Goal: Task Accomplishment & Management: Complete application form

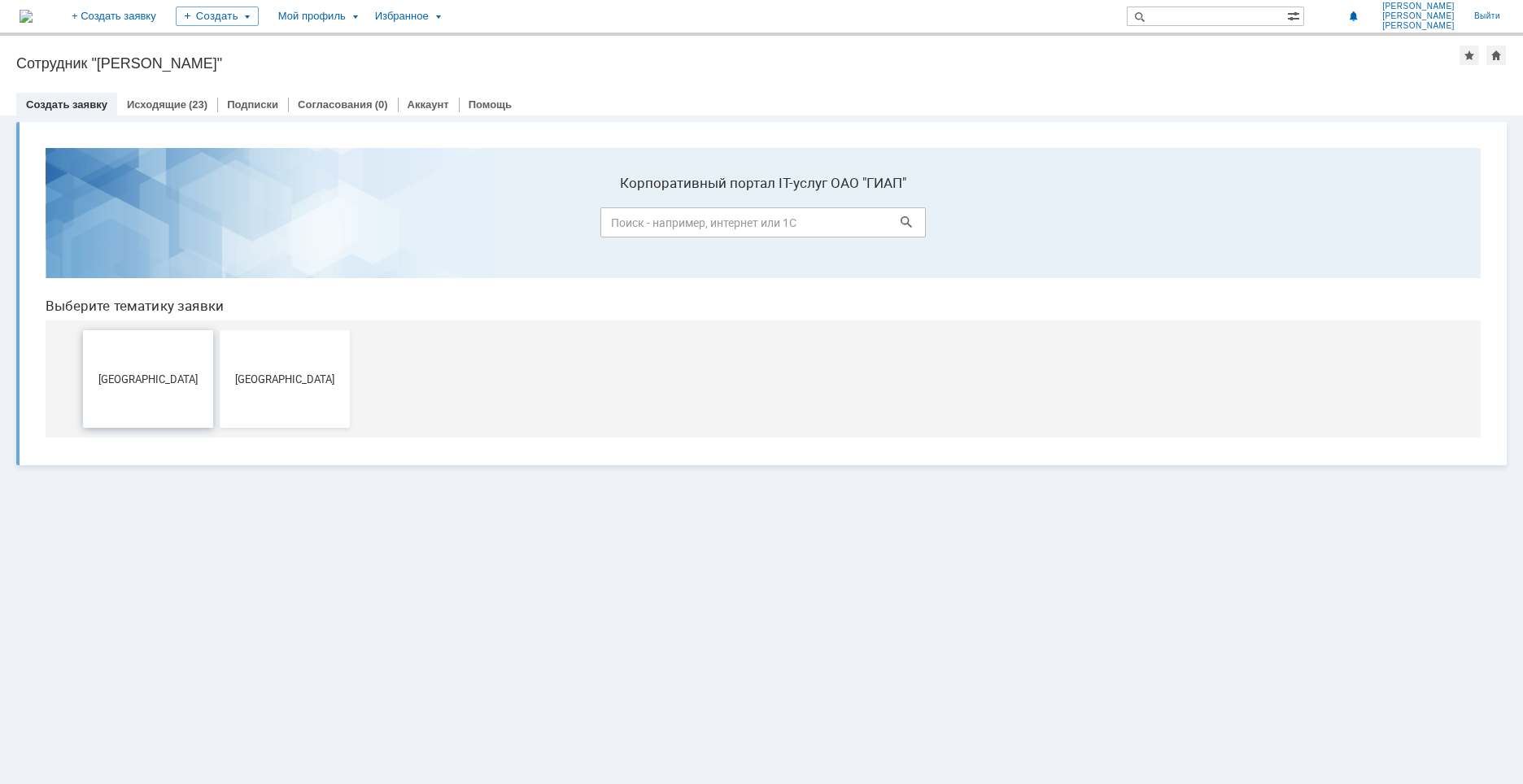
click at [175, 374] on span "[GEOGRAPHIC_DATA]" at bounding box center [148, 379] width 121 height 13
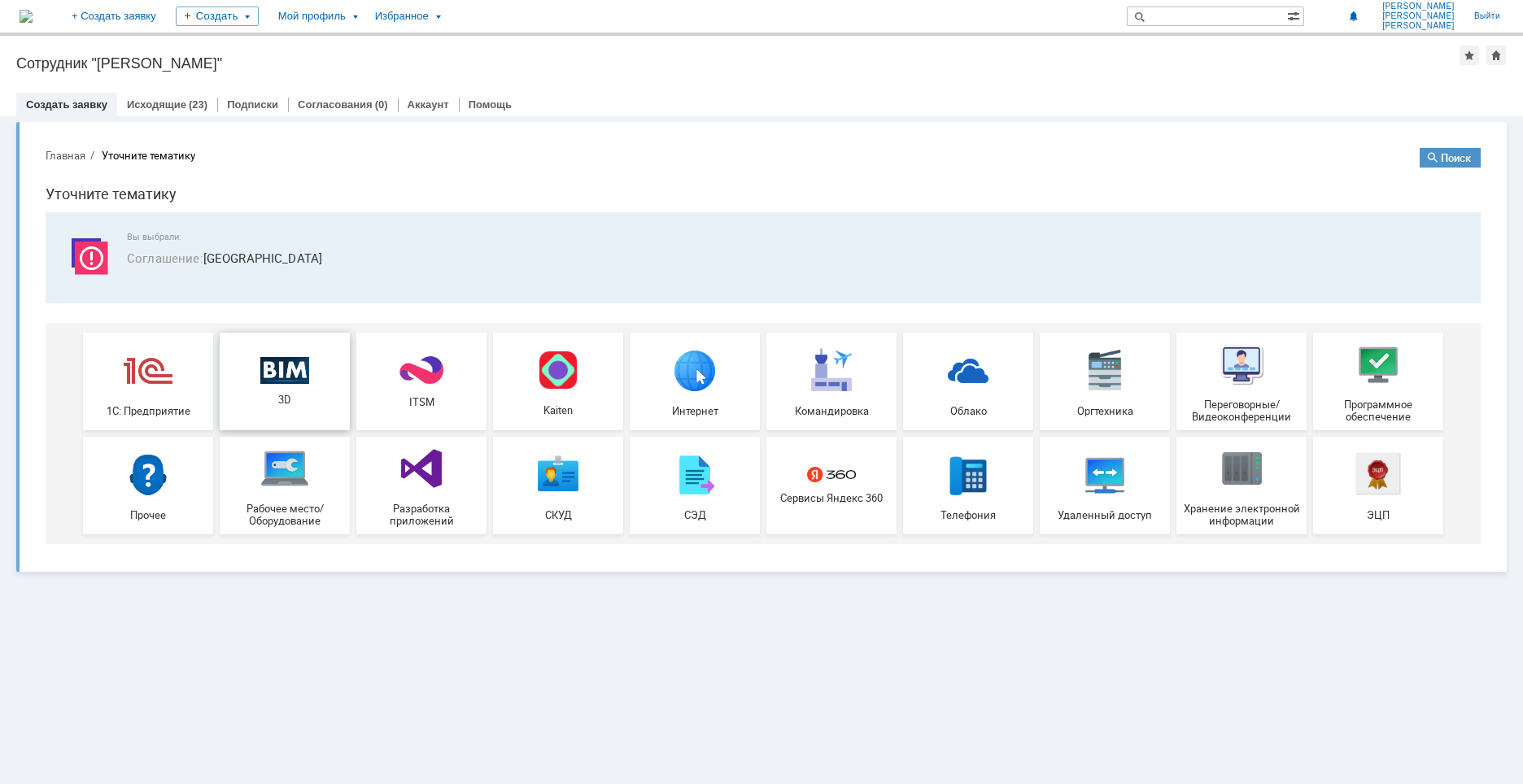
click at [310, 403] on span "3D" at bounding box center [285, 400] width 121 height 13
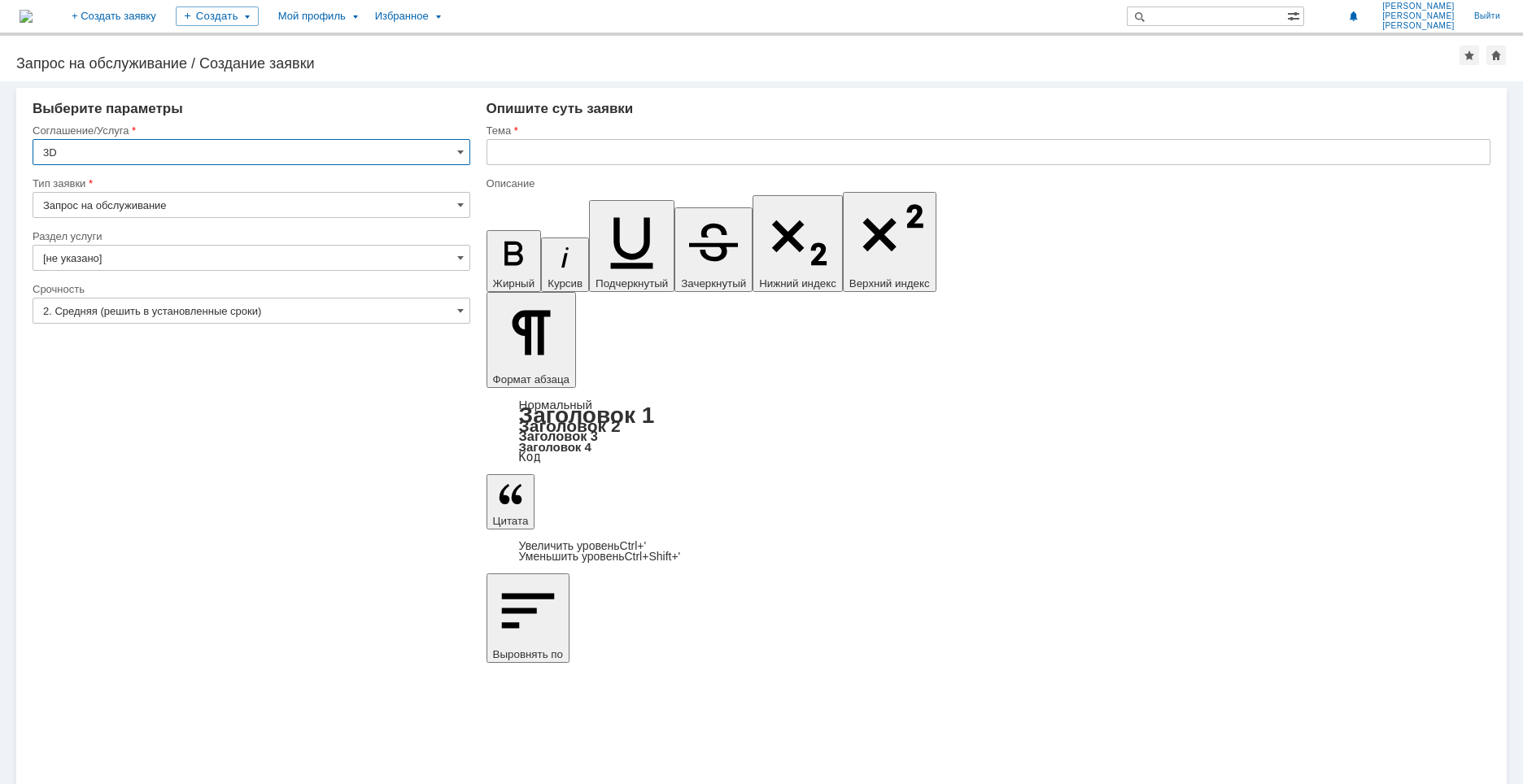
click at [90, 259] on input "[не указано]" at bounding box center [251, 257] width 437 height 26
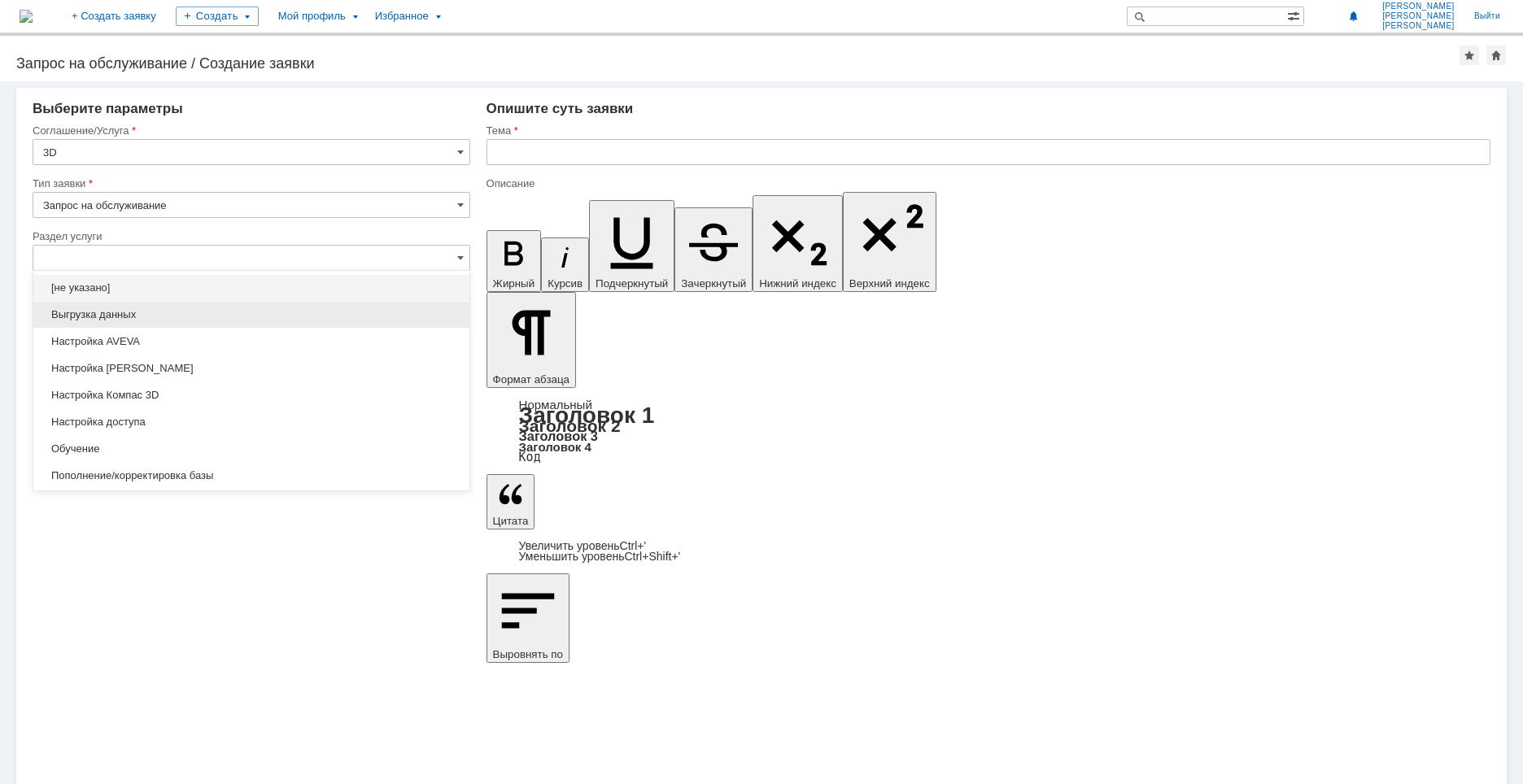
click at [86, 325] on div "Выгрузка данных" at bounding box center [251, 314] width 436 height 26
type input "Выгрузка данных"
type input "ПО: Revit/[PERSON_NAME] Проект ** Корпус **"
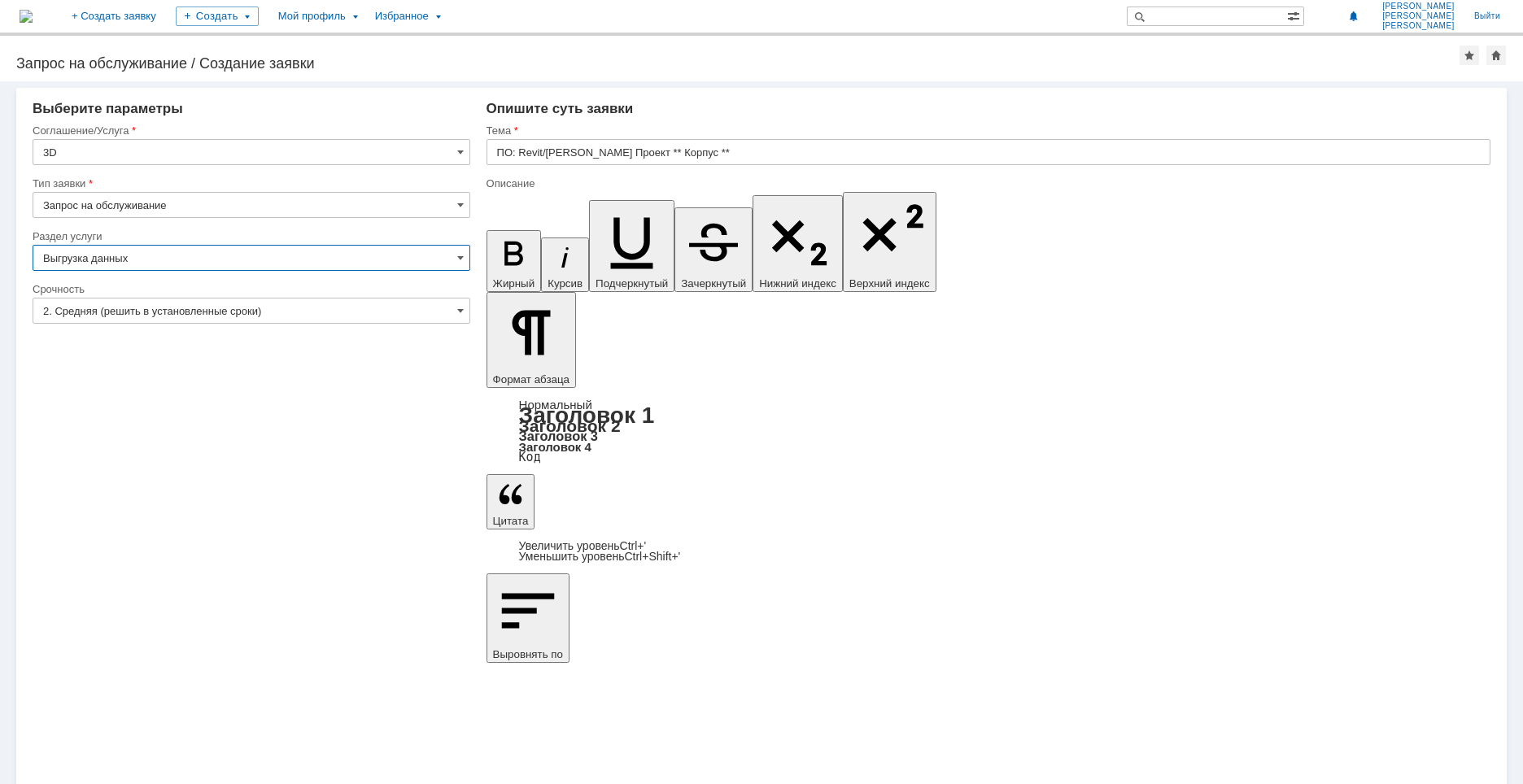
type input "Выгрузка данных"
click at [160, 309] on input "2. Средняя (решить в установленные сроки)" at bounding box center [251, 310] width 437 height 26
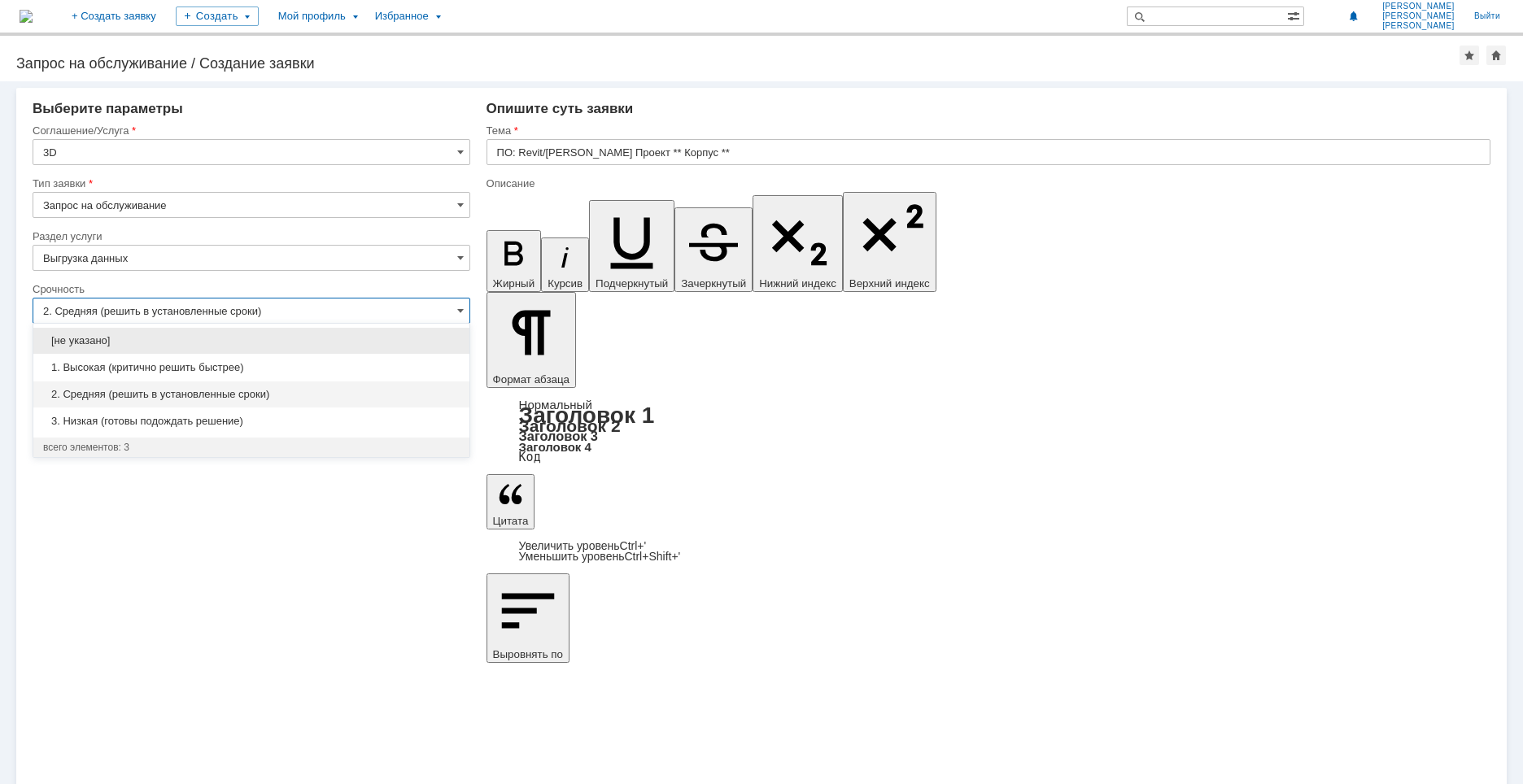
drag, startPoint x: 112, startPoint y: 361, endPoint x: 124, endPoint y: 350, distance: 16.3
click at [112, 361] on span "1. Высокая (критично решить быстрее)" at bounding box center [251, 367] width 417 height 13
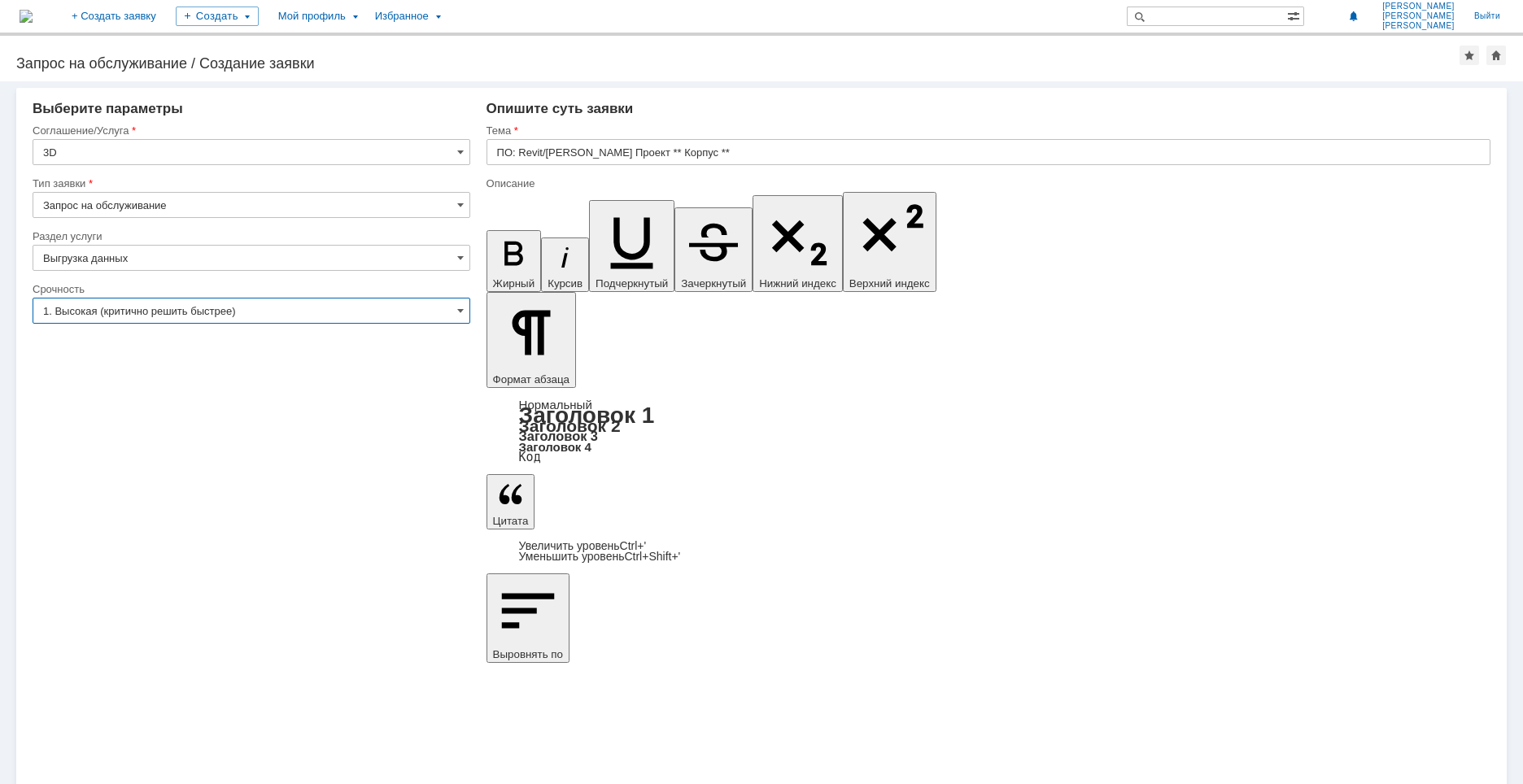
type input "1. Высокая (критично решить быстрее)"
click at [713, 148] on input "ПО: Revit/[PERSON_NAME] Проект ** Корпус **" at bounding box center [989, 152] width 1004 height 26
paste input "1915 Корпус 502б"
type input "ПО: Revit/Tekla Проект 1915 Корпус 502б"
drag, startPoint x: 591, startPoint y: 5766, endPoint x: 472, endPoint y: 5691, distance: 140.7
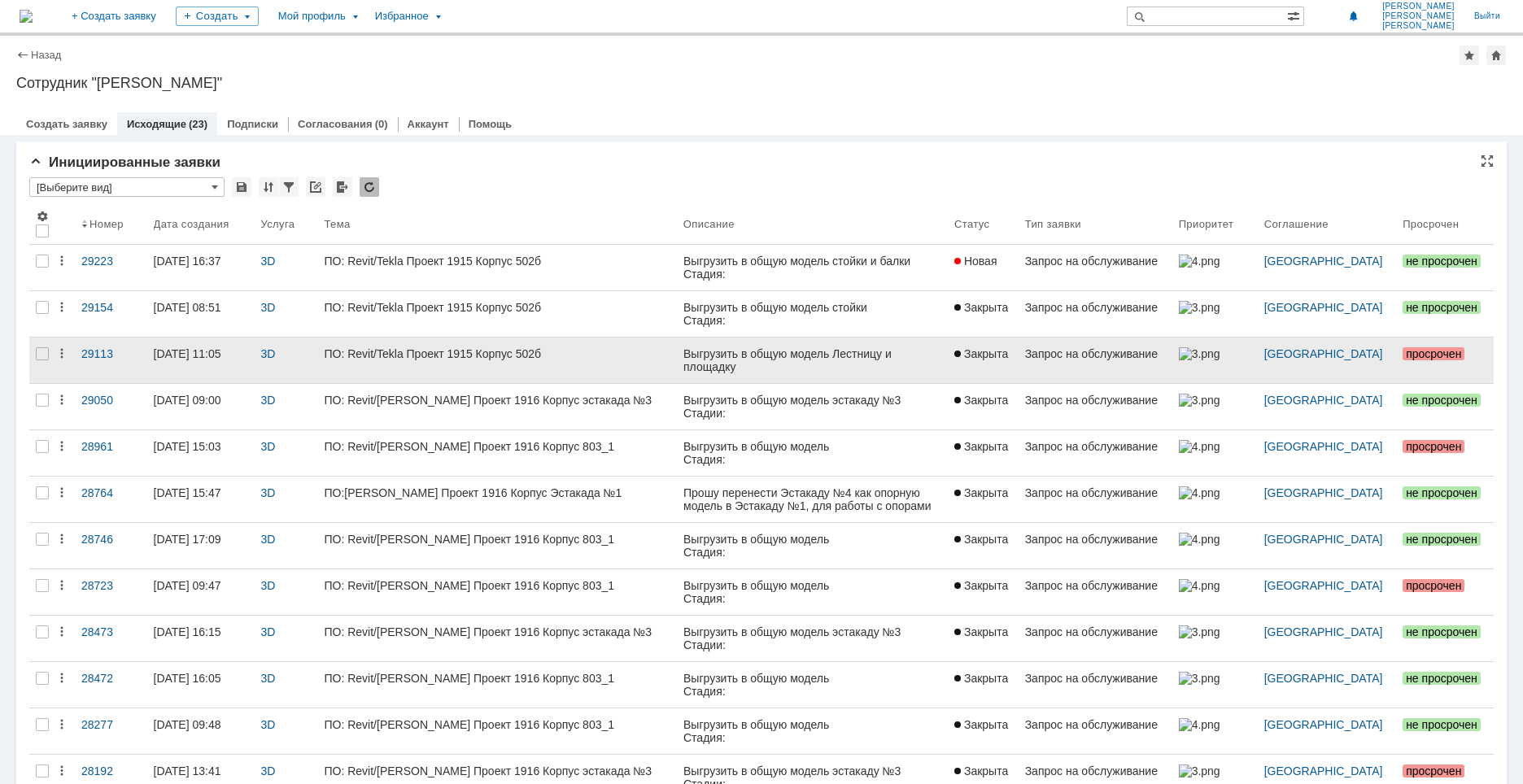
click at [788, 365] on body "Выгрузить в общую модель Лестницу и площадку Стадия: 27 KM2_Stairs Расположение…" at bounding box center [811, 392] width 258 height 91
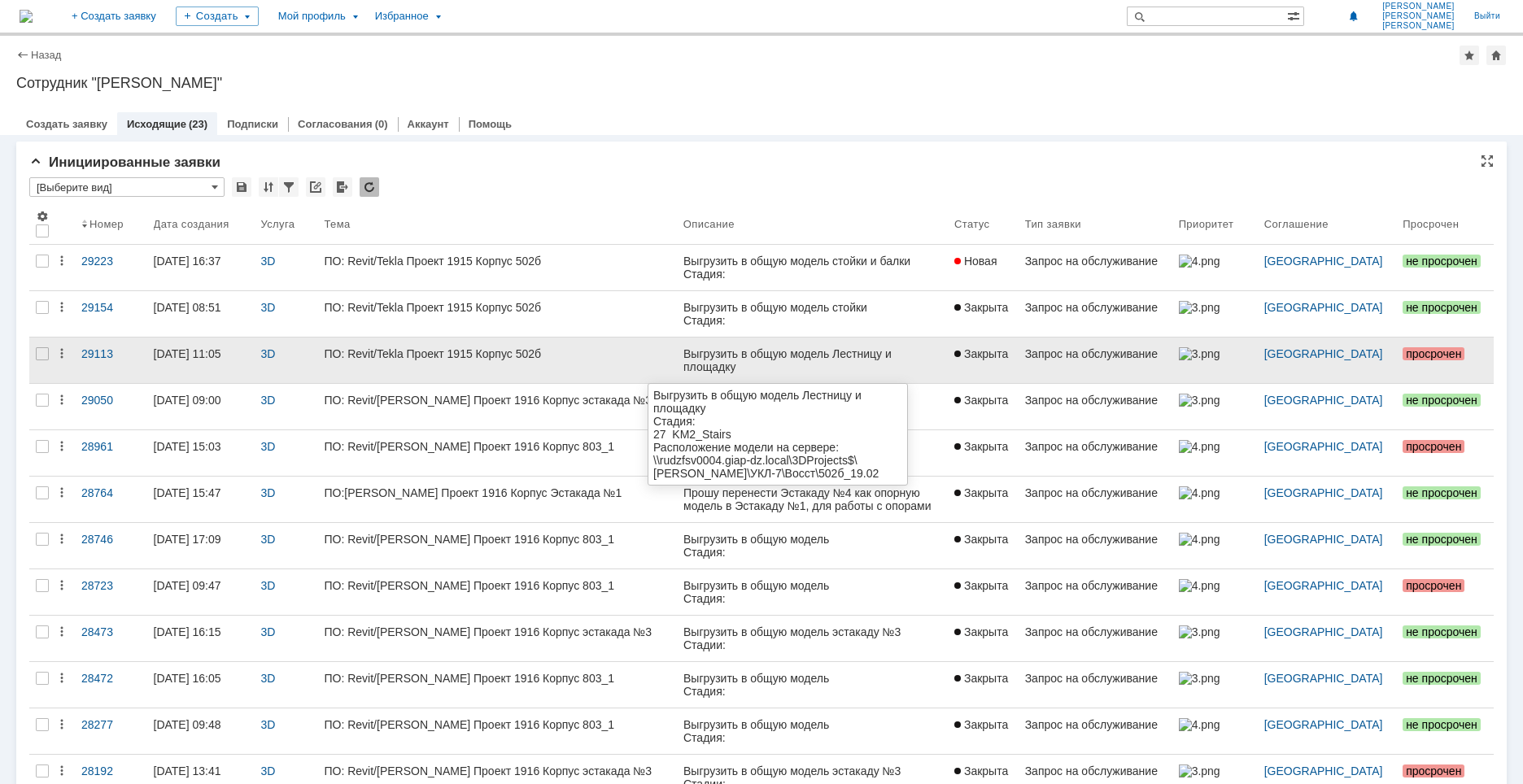
click at [591, 352] on div "ПО: Revit/Tekla Проект 1915 Корпус 502б" at bounding box center [497, 353] width 345 height 13
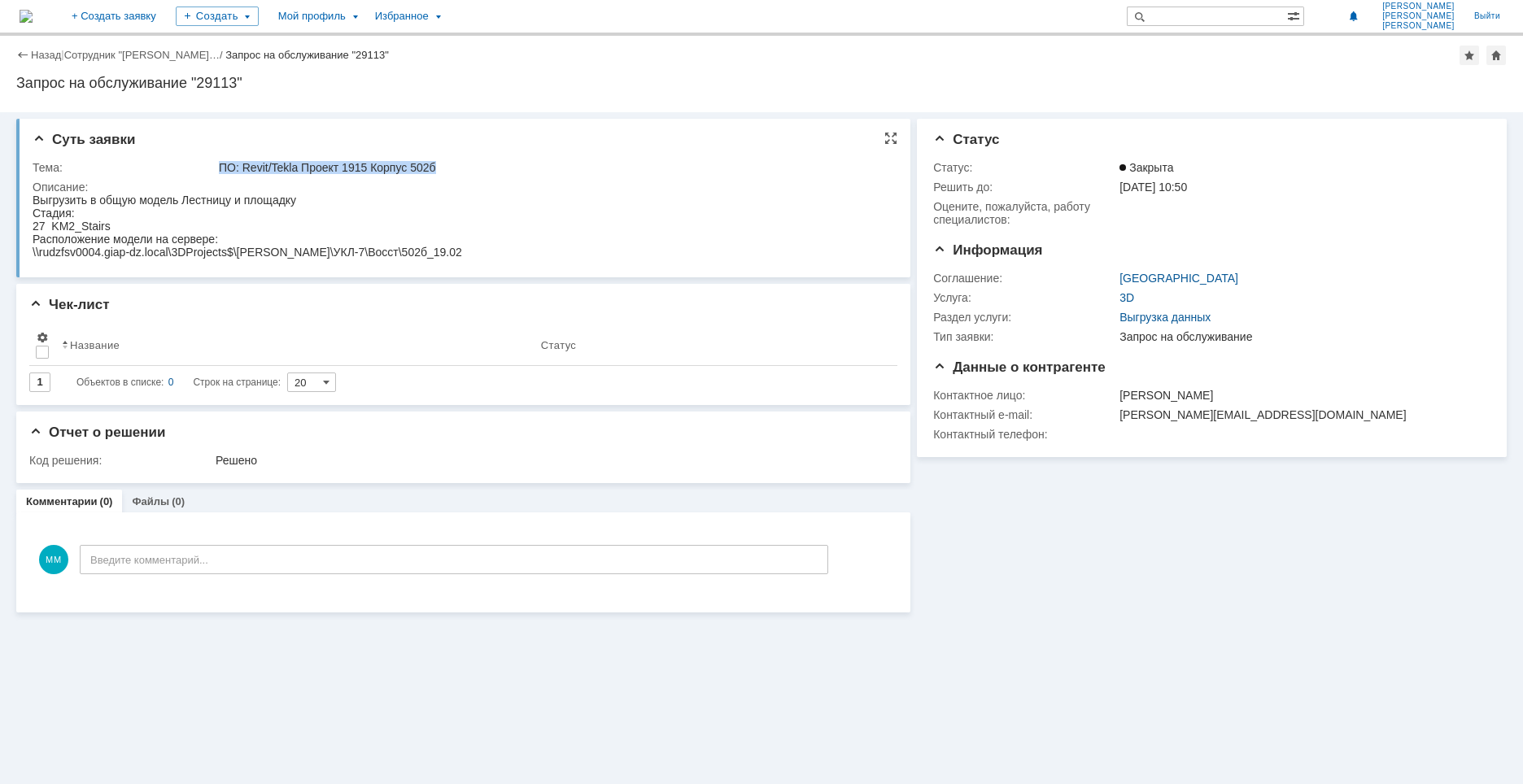
drag, startPoint x: 217, startPoint y: 166, endPoint x: 435, endPoint y: 175, distance: 218.2
click at [435, 175] on td "ПО: Revit/Tekla Проект 1915 Корпус 502б" at bounding box center [552, 167] width 674 height 20
copy div "ПО: Revit/Tekla Проект 1915 Корпус 502б"
drag, startPoint x: 73, startPoint y: 210, endPoint x: 64, endPoint y: 209, distance: 9.1
click at [73, 210] on span "Стадия:" at bounding box center [53, 213] width 42 height 13
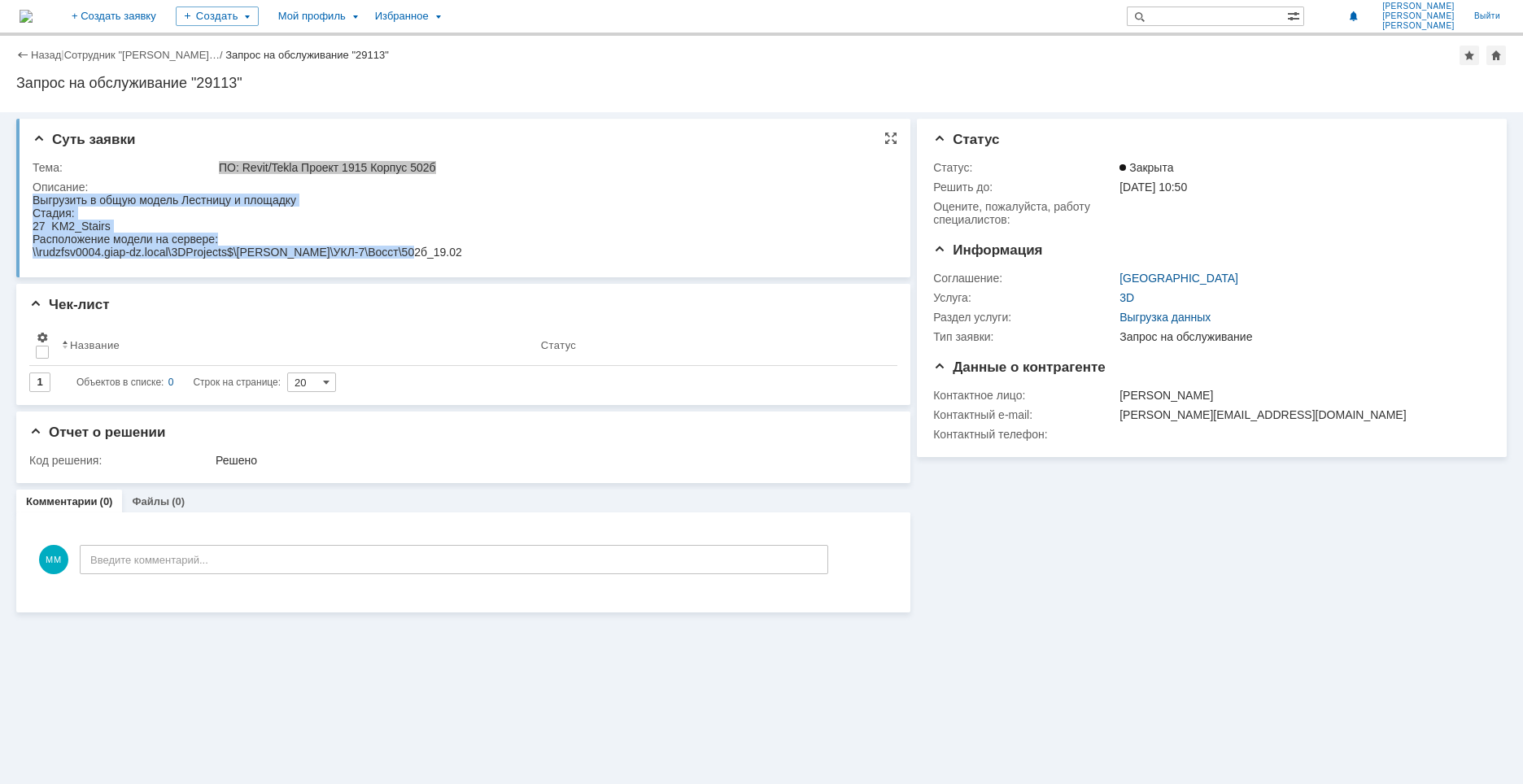
drag, startPoint x: 32, startPoint y: 200, endPoint x: 430, endPoint y: 244, distance: 400.4
click at [430, 244] on html "Выгрузить в общую модель Лестницу и площадку Стадия: 27 KM2_Stairs Расположение…" at bounding box center [460, 226] width 856 height 65
copy body "Выгрузить в общую модель Лестницу и площадку Стадия: 27 KM2_Stairs Расположение…"
